Goal: Information Seeking & Learning: Learn about a topic

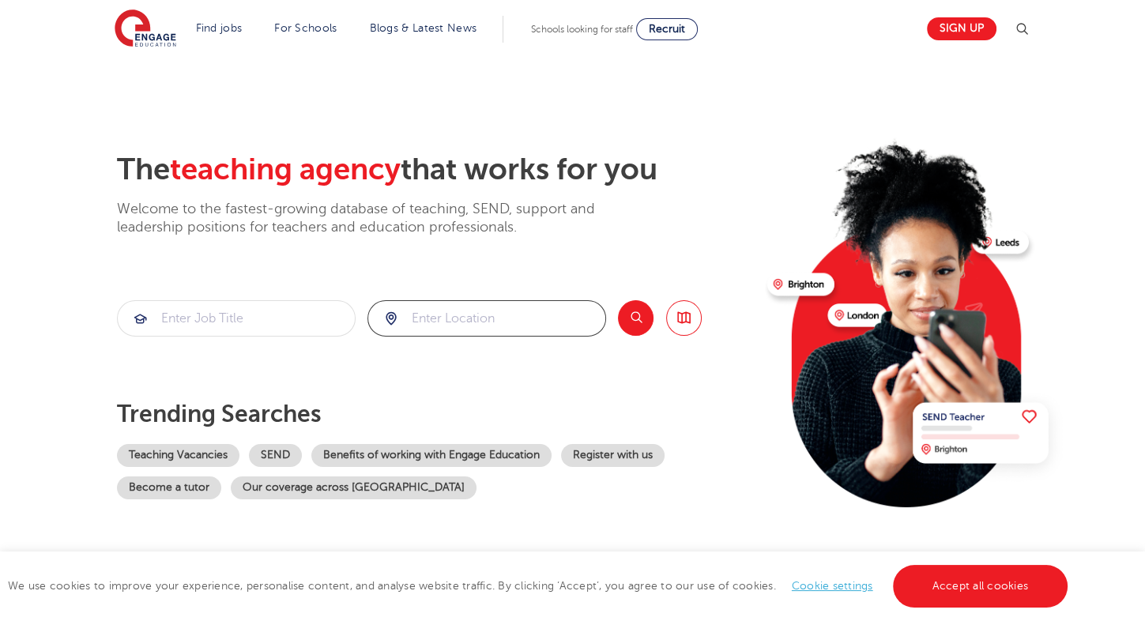
click at [477, 321] on input "search" at bounding box center [486, 318] width 237 height 35
click button "Submit" at bounding box center [0, 0] width 0 height 0
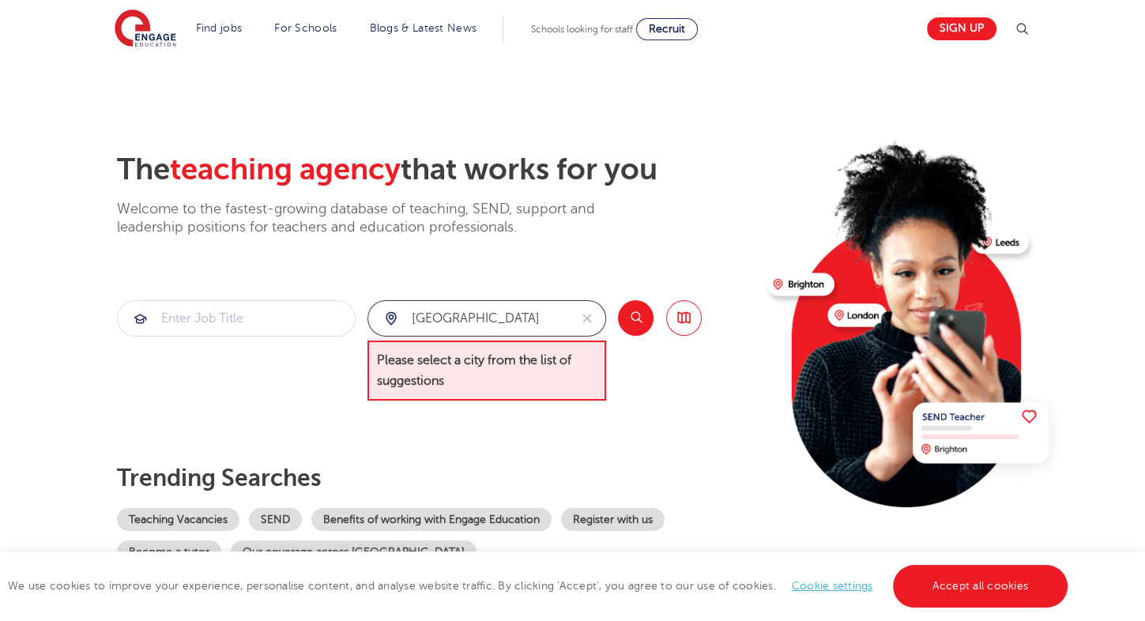
drag, startPoint x: 473, startPoint y: 321, endPoint x: 406, endPoint y: 318, distance: 66.5
click at [401, 322] on div "Thailand" at bounding box center [468, 318] width 201 height 35
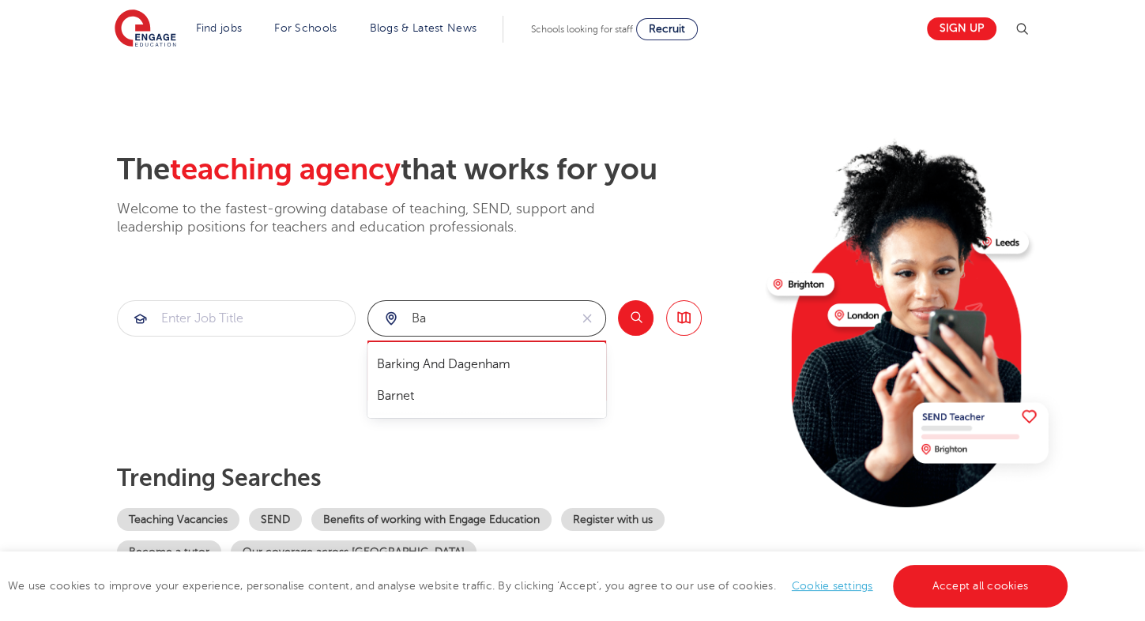
type input "B"
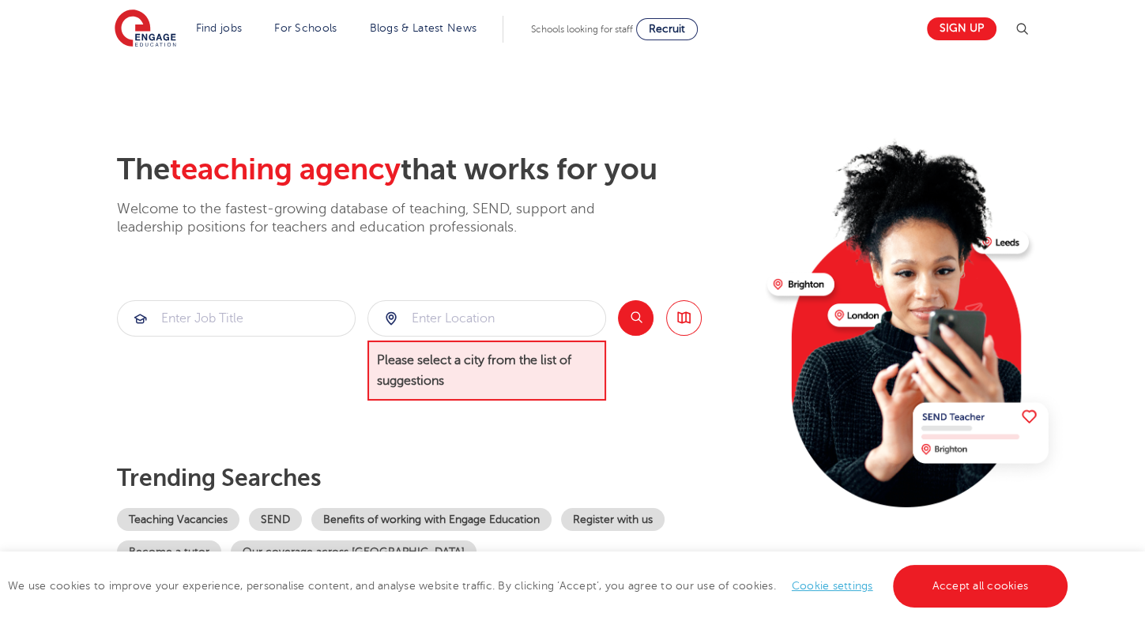
click at [243, 423] on div "The teaching agency that works for you Welcome to the fastest-growing database …" at bounding box center [436, 358] width 638 height 412
click at [395, 318] on div at bounding box center [486, 318] width 237 height 35
click at [481, 333] on input "search" at bounding box center [486, 318] width 237 height 35
click at [620, 315] on button "Search" at bounding box center [636, 318] width 36 height 36
click at [567, 324] on input "search" at bounding box center [486, 318] width 237 height 35
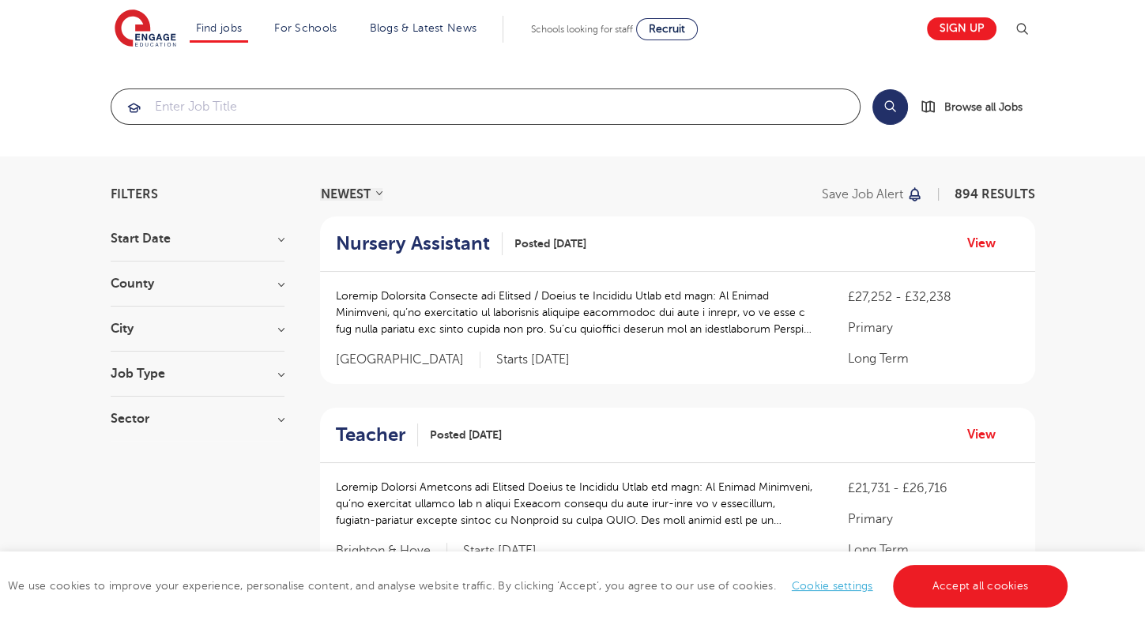
click at [502, 112] on input "search" at bounding box center [485, 106] width 748 height 35
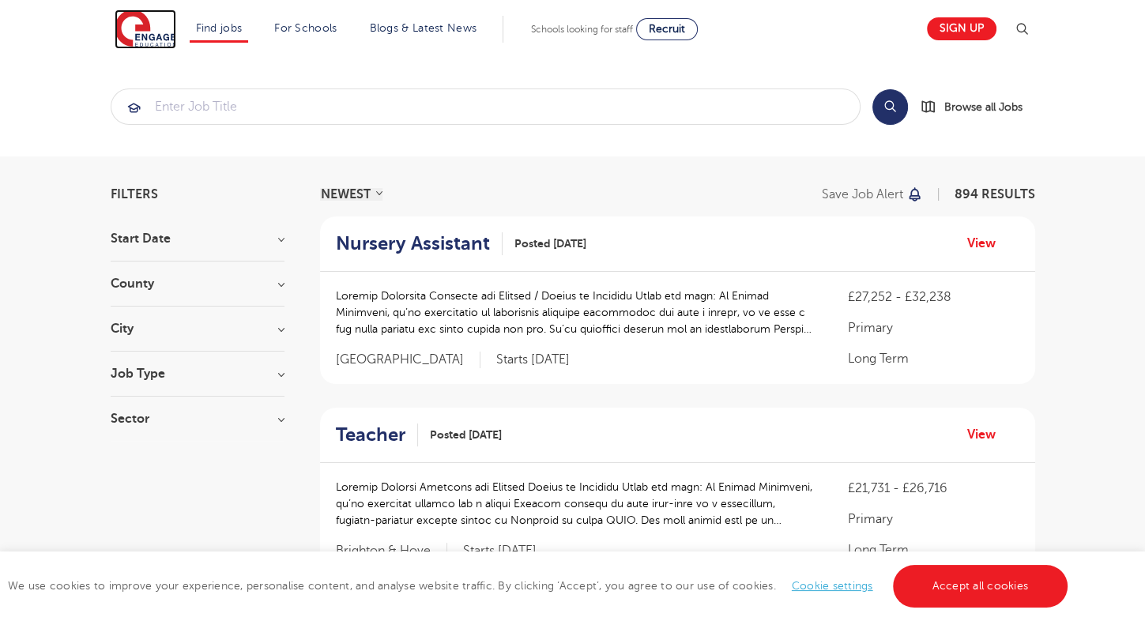
click at [151, 28] on img at bounding box center [146, 29] width 62 height 40
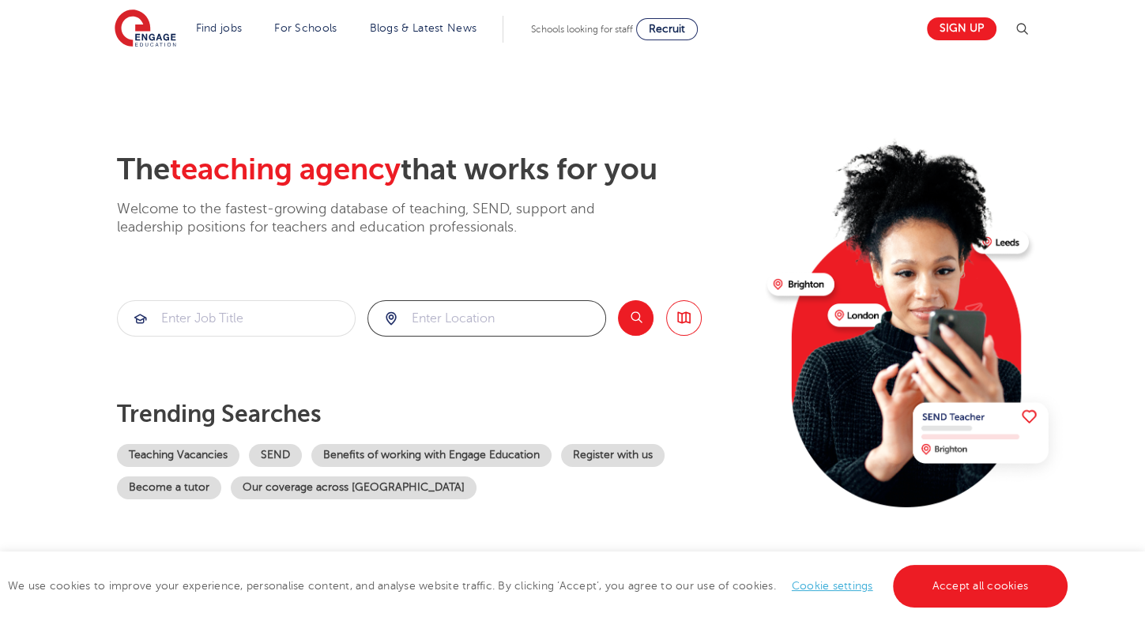
click at [477, 311] on input "search" at bounding box center [486, 318] width 237 height 35
type input "B"
